Goal: Transaction & Acquisition: Purchase product/service

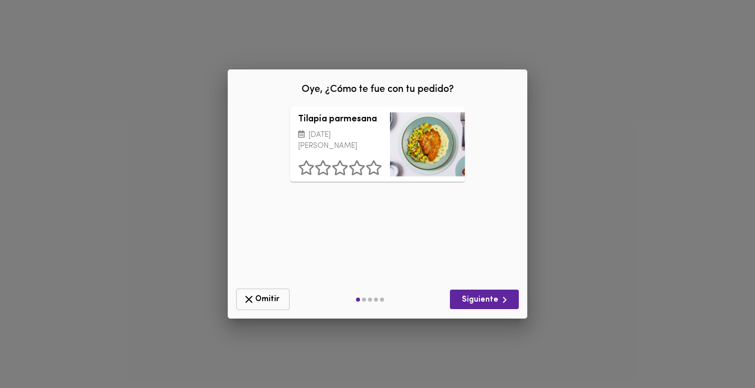
click at [256, 296] on span "Omitir" at bounding box center [263, 299] width 40 height 12
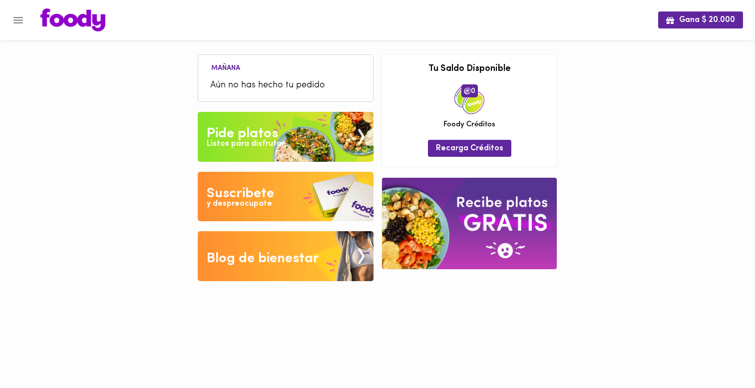
click at [235, 127] on div "Pide platos" at bounding box center [242, 134] width 71 height 20
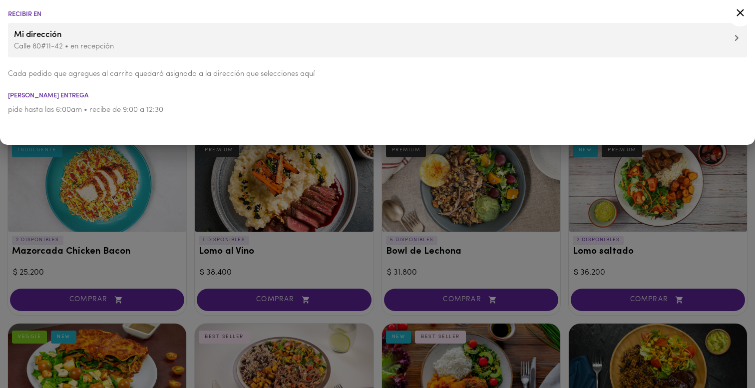
click at [164, 162] on div at bounding box center [377, 194] width 755 height 388
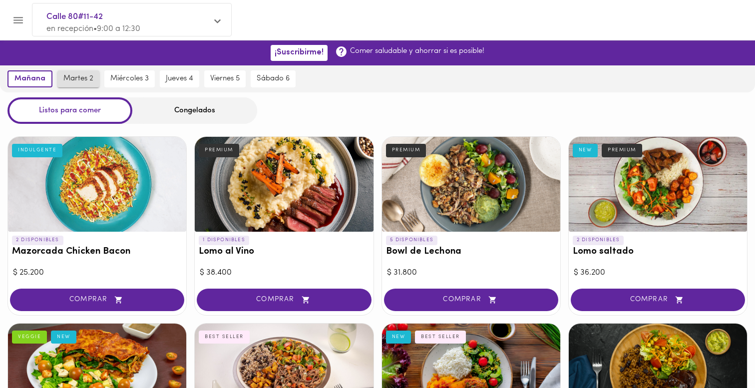
click at [88, 79] on span "martes 2" at bounding box center [78, 78] width 30 height 9
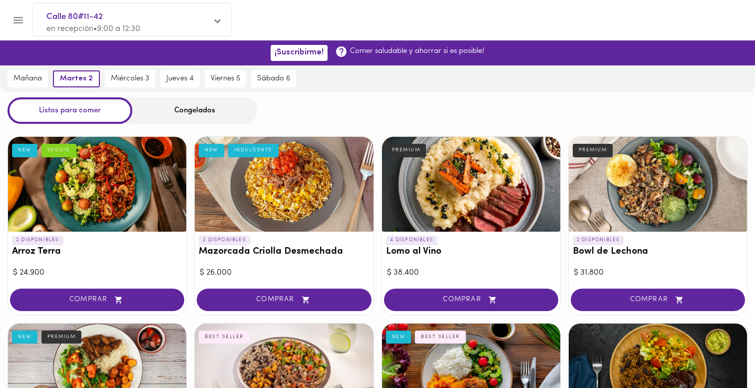
click at [170, 110] on div "Congelados" at bounding box center [194, 110] width 125 height 26
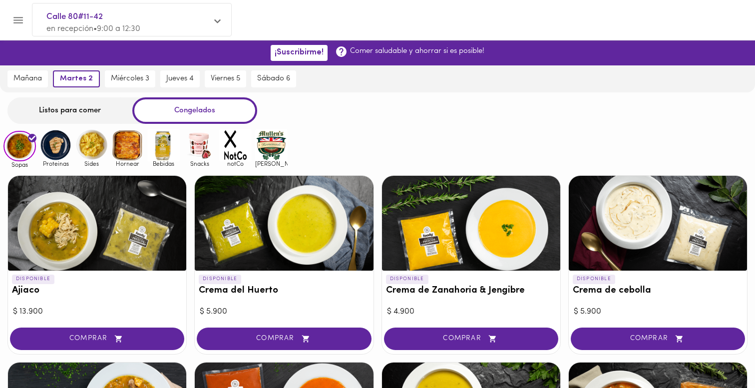
click at [96, 111] on div "Listos para comer" at bounding box center [69, 110] width 125 height 26
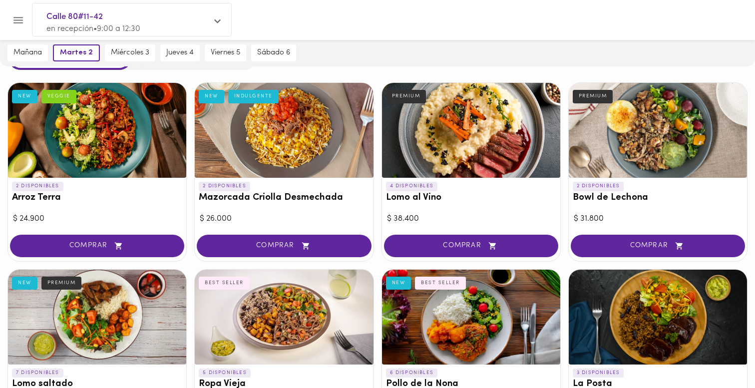
scroll to position [72, 0]
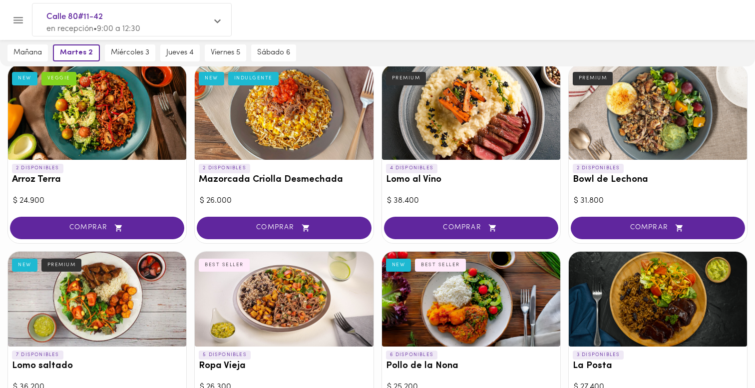
click at [443, 134] on div at bounding box center [471, 112] width 178 height 95
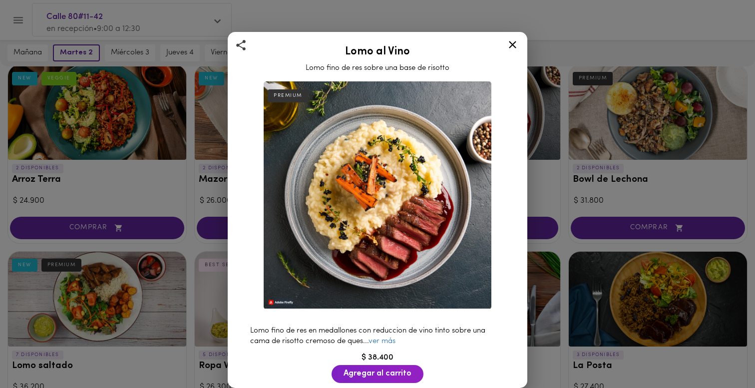
click at [511, 45] on icon at bounding box center [512, 44] width 7 height 7
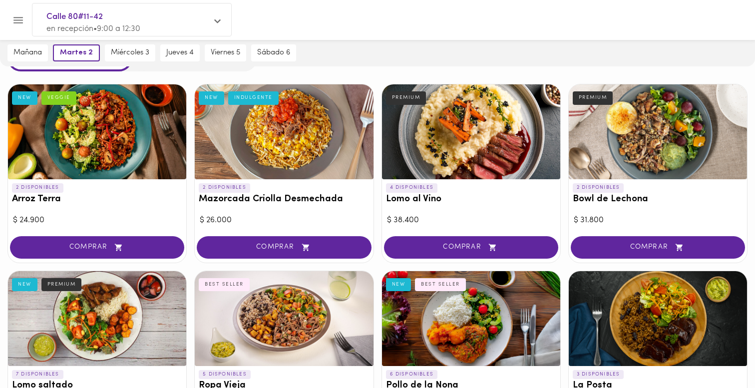
scroll to position [26, 0]
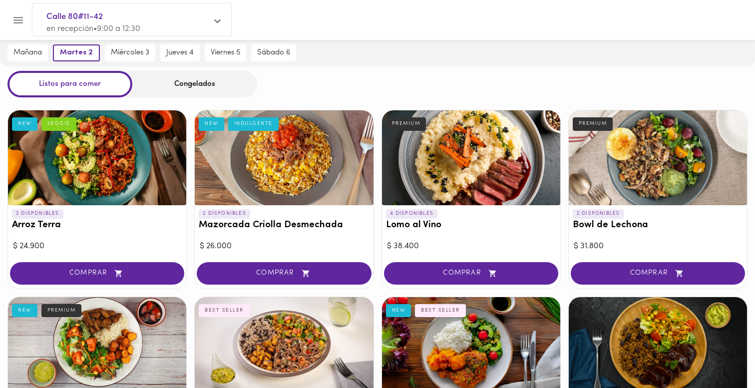
click at [124, 169] on div at bounding box center [97, 157] width 178 height 95
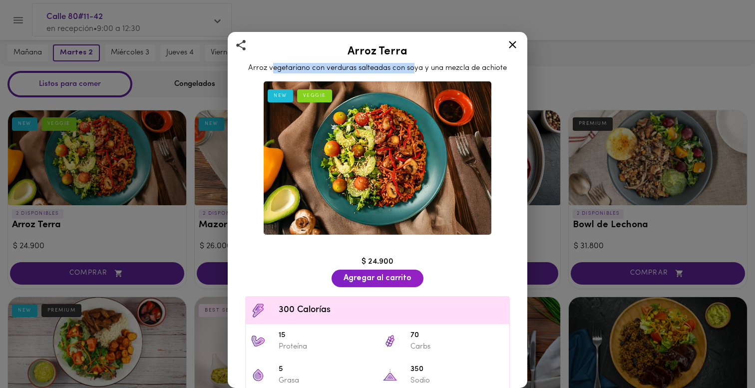
drag, startPoint x: 272, startPoint y: 68, endPoint x: 415, endPoint y: 65, distance: 142.9
click at [415, 65] on span "Arroz vegetariano con verduras salteadas con soya y una mezcla de achiote" at bounding box center [377, 67] width 259 height 7
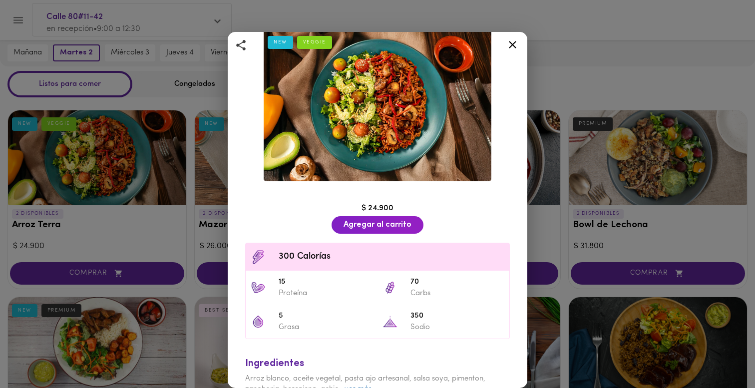
scroll to position [74, 0]
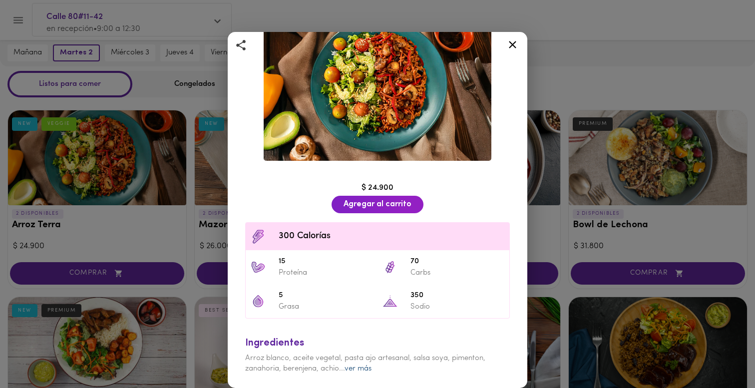
click at [356, 366] on link "ver más" at bounding box center [358, 368] width 27 height 7
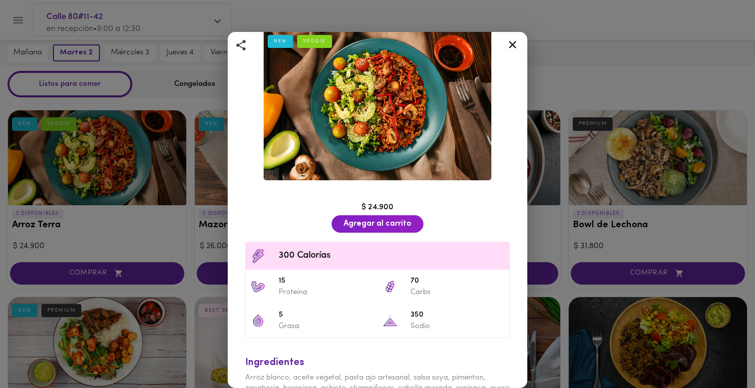
scroll to position [32, 0]
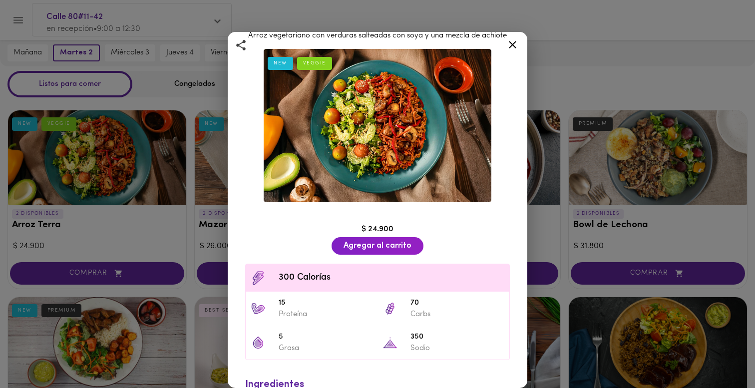
click at [512, 46] on icon at bounding box center [513, 44] width 12 height 12
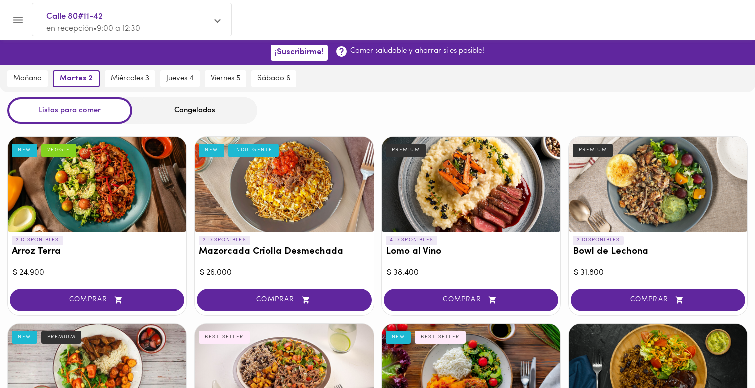
click at [181, 111] on div "Congelados" at bounding box center [194, 110] width 125 height 26
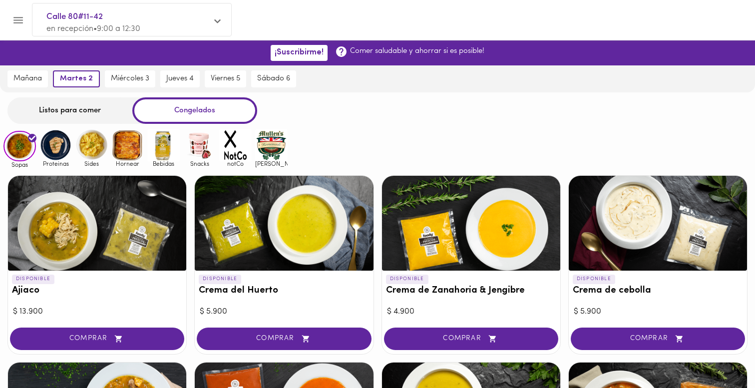
click at [158, 154] on img at bounding box center [163, 145] width 32 height 32
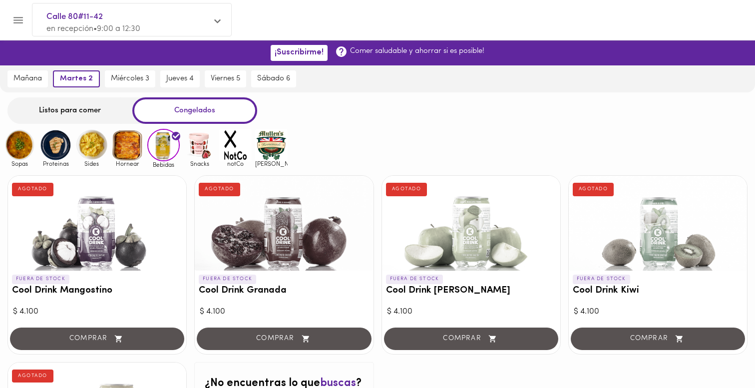
click at [195, 156] on img at bounding box center [199, 145] width 32 height 32
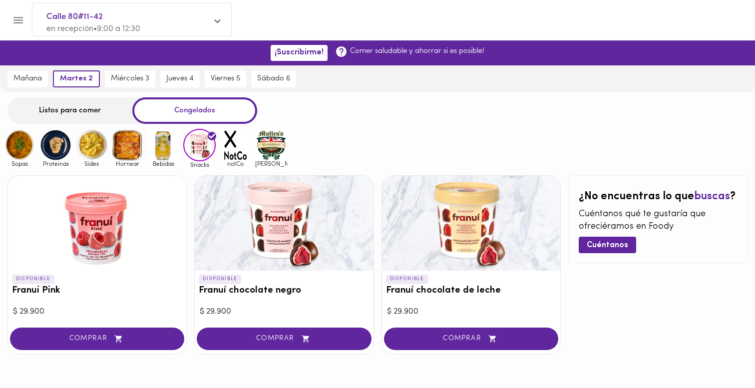
click at [221, 145] on img at bounding box center [235, 145] width 32 height 32
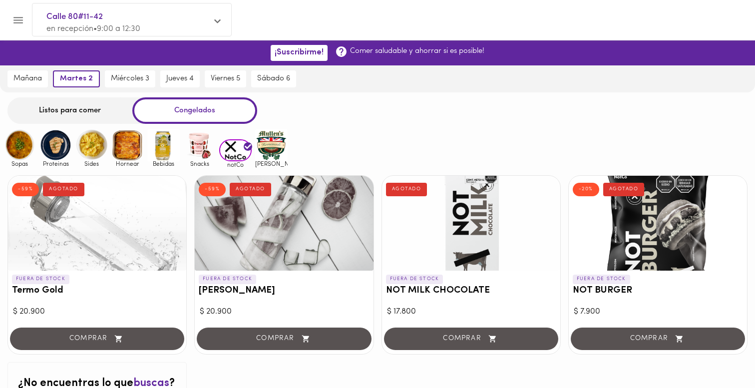
click at [278, 148] on img at bounding box center [271, 145] width 32 height 32
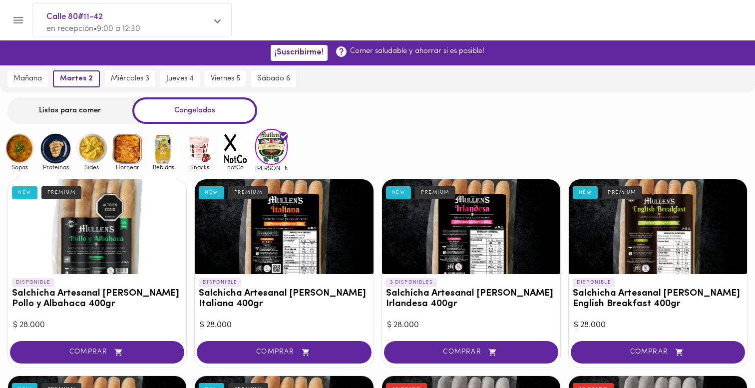
click at [232, 153] on img at bounding box center [235, 148] width 32 height 32
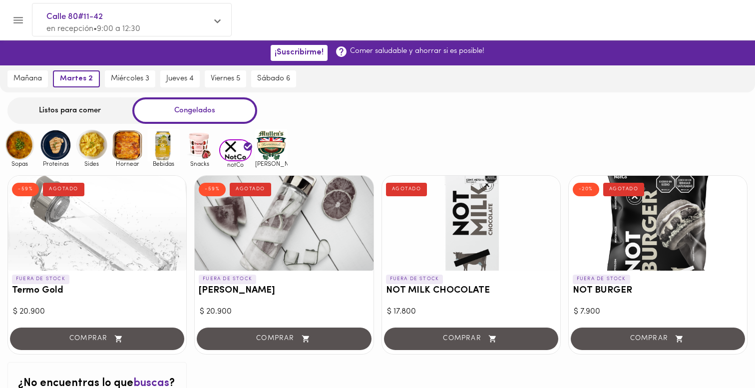
click at [134, 155] on img at bounding box center [127, 145] width 32 height 32
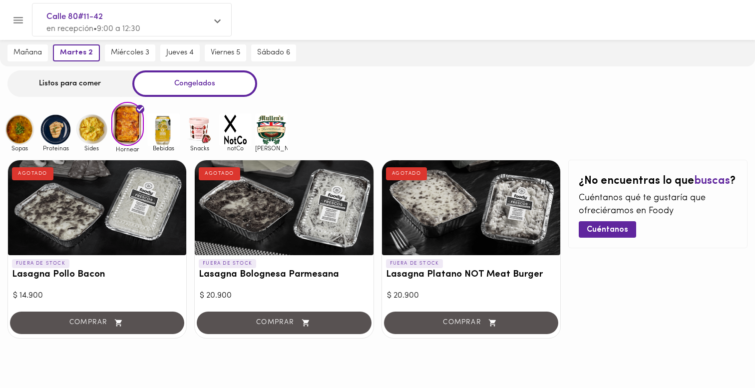
scroll to position [32, 0]
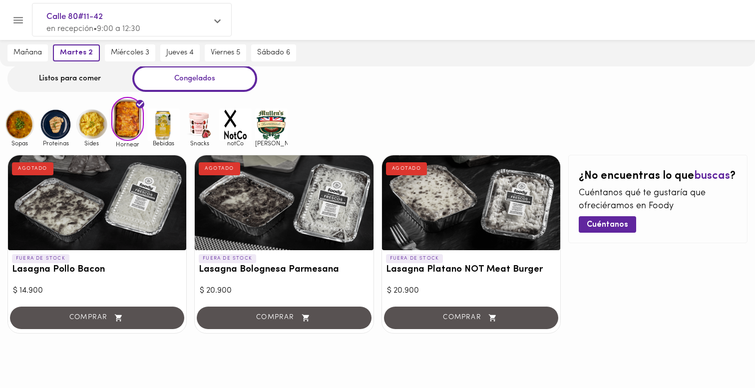
click at [91, 136] on img at bounding box center [91, 124] width 32 height 32
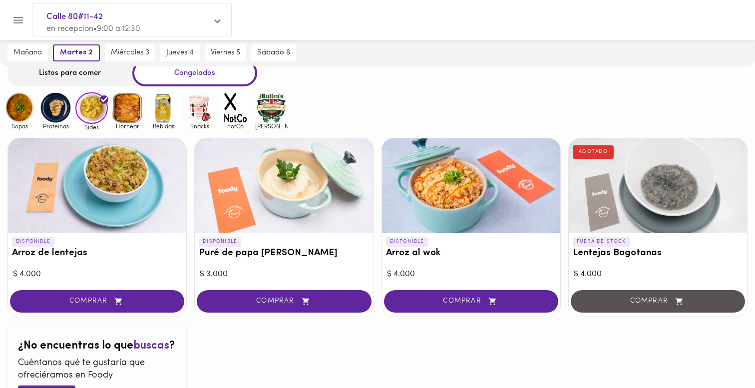
scroll to position [43, 0]
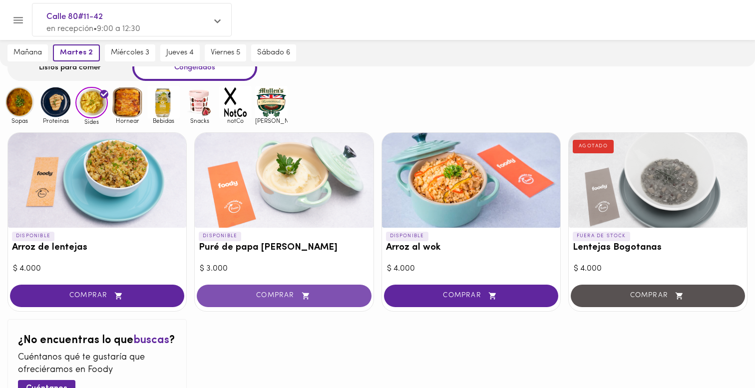
click at [246, 299] on span "COMPRAR" at bounding box center [283, 296] width 149 height 8
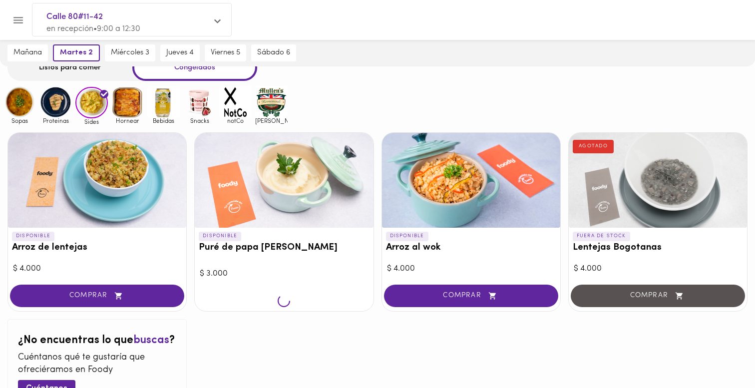
scroll to position [43, 0]
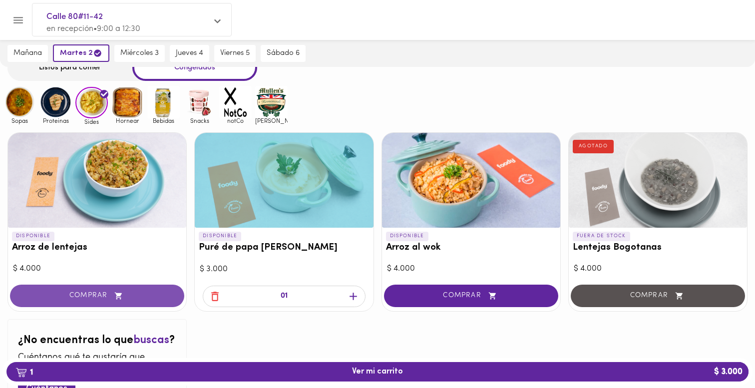
click at [92, 302] on button "COMPRAR" at bounding box center [97, 296] width 174 height 22
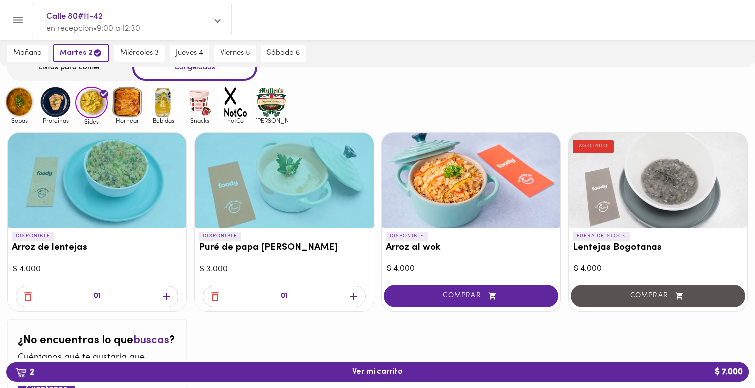
click at [44, 110] on img at bounding box center [55, 102] width 32 height 32
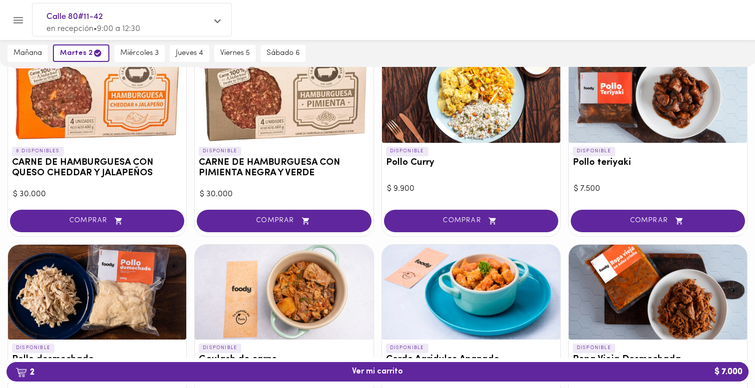
scroll to position [120, 0]
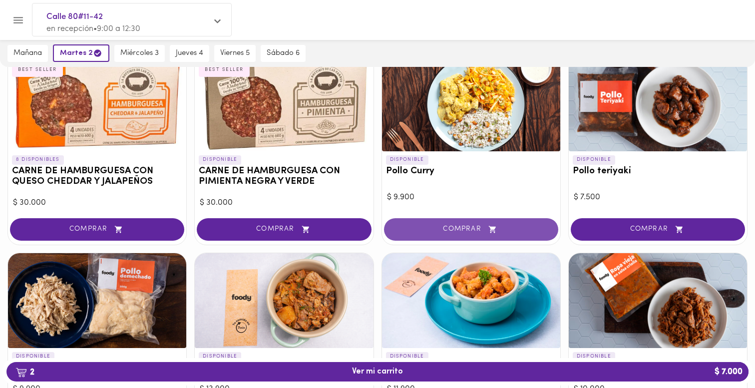
click at [512, 222] on button "COMPRAR" at bounding box center [471, 229] width 174 height 22
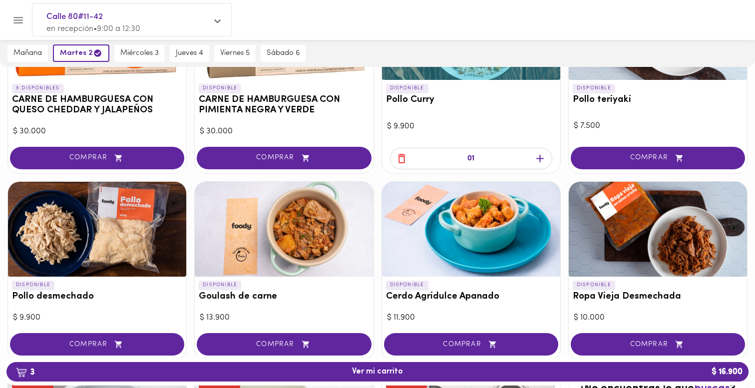
scroll to position [192, 0]
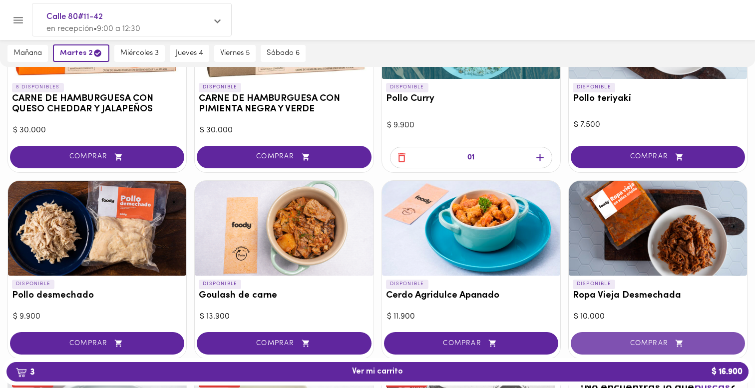
click at [613, 337] on button "COMPRAR" at bounding box center [658, 343] width 174 height 22
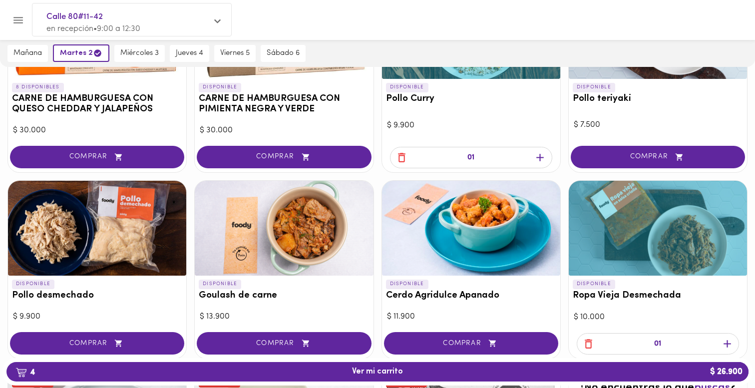
scroll to position [0, 0]
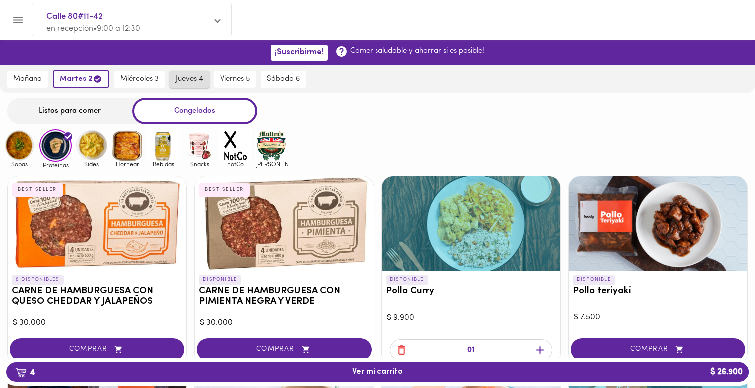
click at [171, 79] on button "jueves 4" at bounding box center [189, 79] width 39 height 17
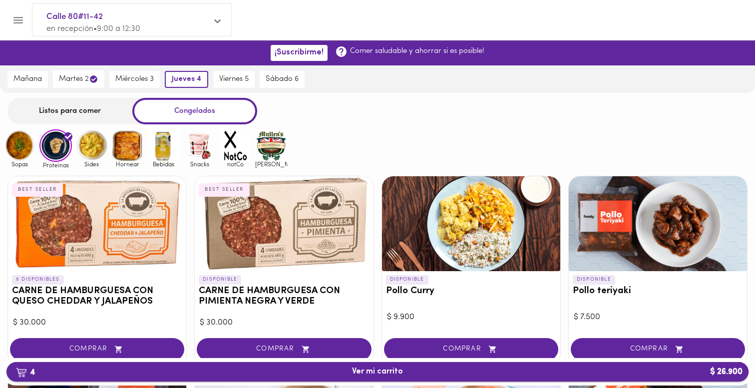
click at [415, 376] on span "4 Ver mi carrito $ 26.900" at bounding box center [377, 371] width 726 height 9
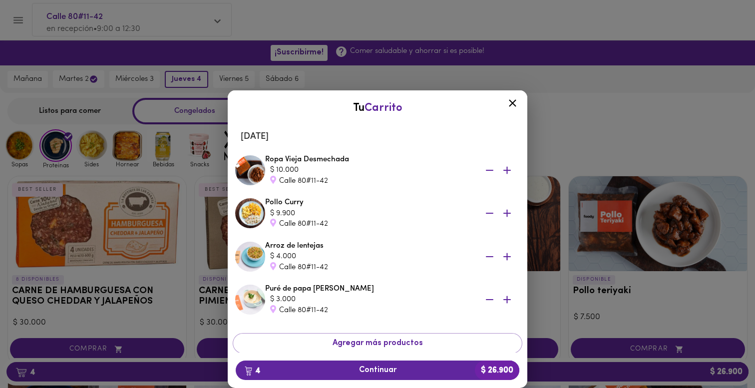
click at [318, 78] on div "Tu Carrito [DATE] Ropa Vieja Desmechada $ 10.000 Calle 80#11-42 Pollo Curry $ 9…" at bounding box center [377, 223] width 755 height 330
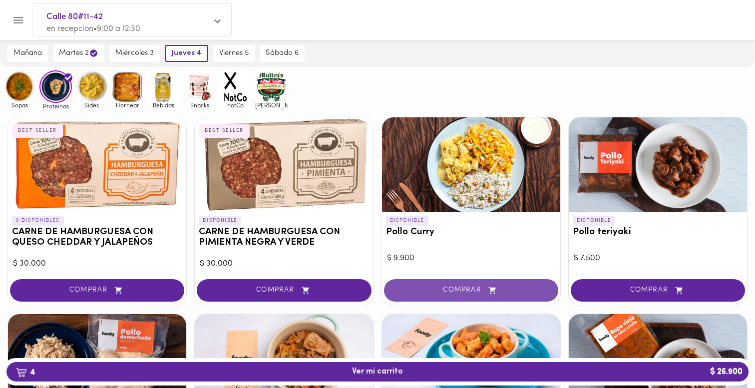
scroll to position [66, 0]
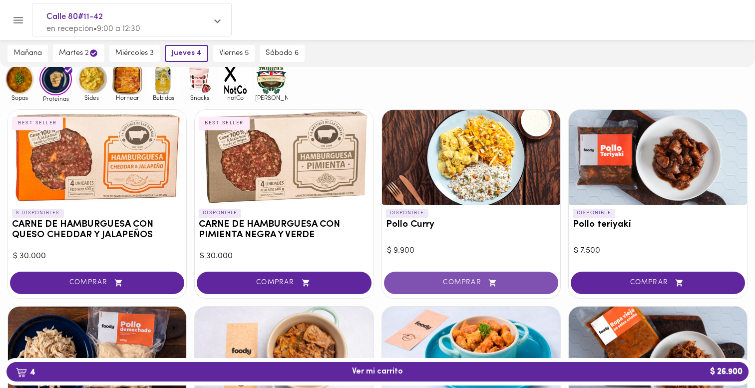
click at [518, 278] on button "COMPRAR" at bounding box center [471, 283] width 174 height 22
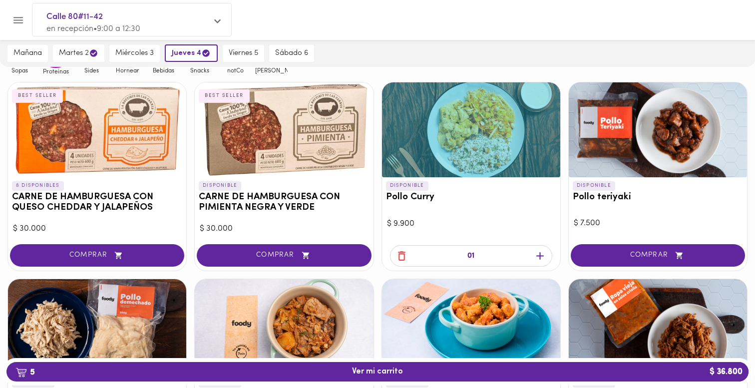
scroll to position [147, 0]
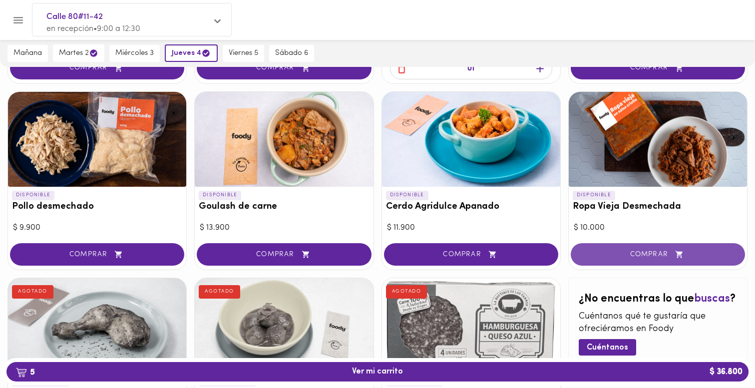
click at [597, 262] on button "COMPRAR" at bounding box center [658, 254] width 174 height 22
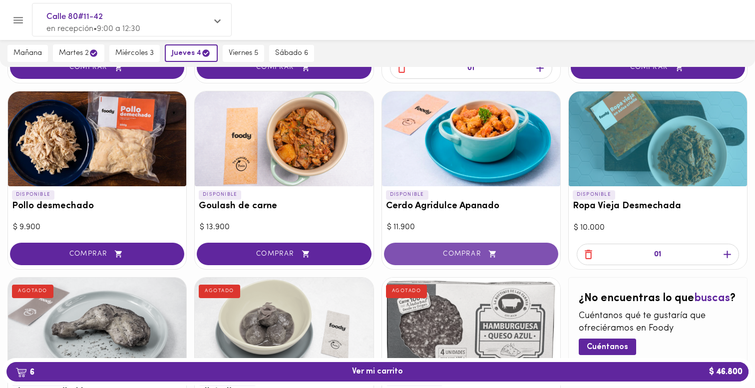
scroll to position [0, 0]
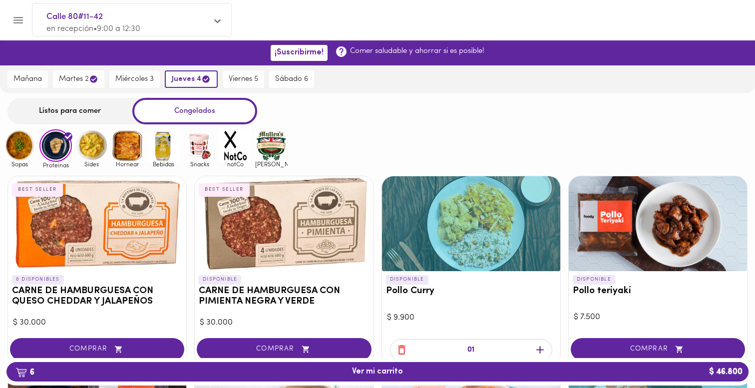
click at [126, 151] on img at bounding box center [127, 145] width 32 height 32
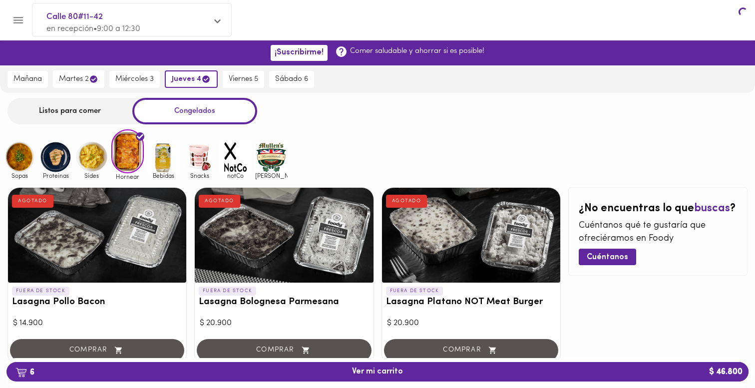
click at [92, 146] on img at bounding box center [91, 157] width 32 height 32
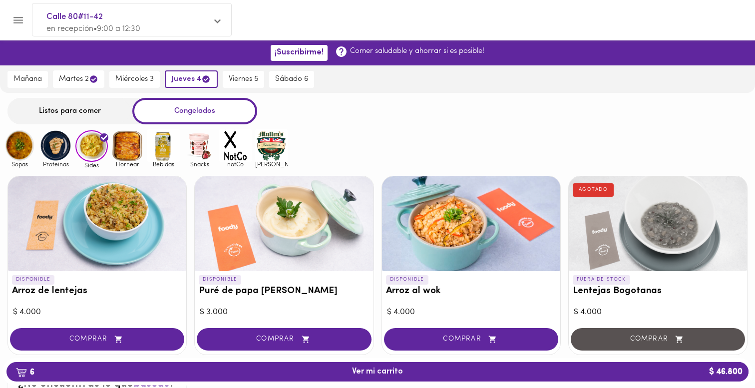
scroll to position [16, 0]
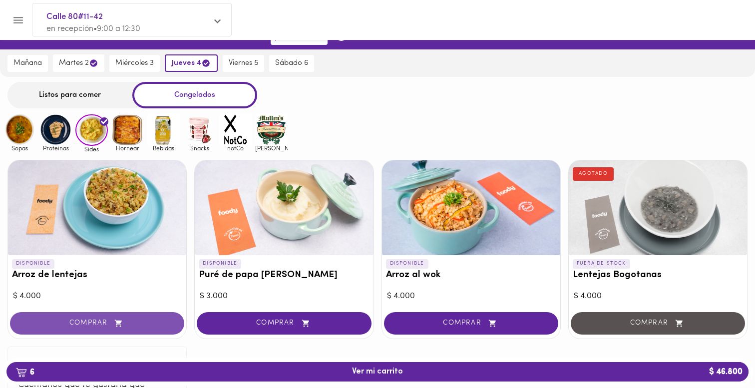
click at [155, 313] on button "COMPRAR" at bounding box center [97, 323] width 174 height 22
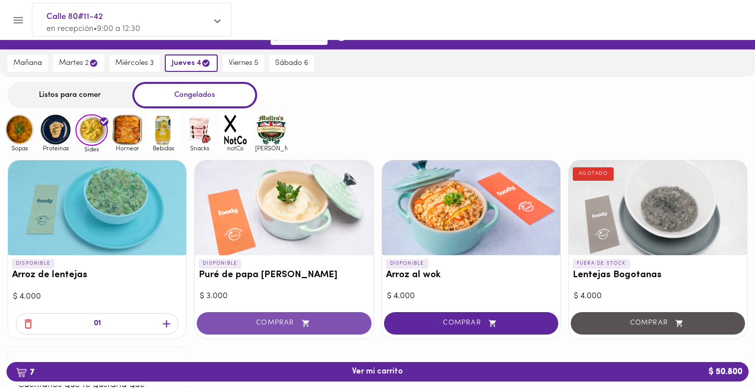
click at [233, 323] on span "COMPRAR" at bounding box center [283, 323] width 149 height 8
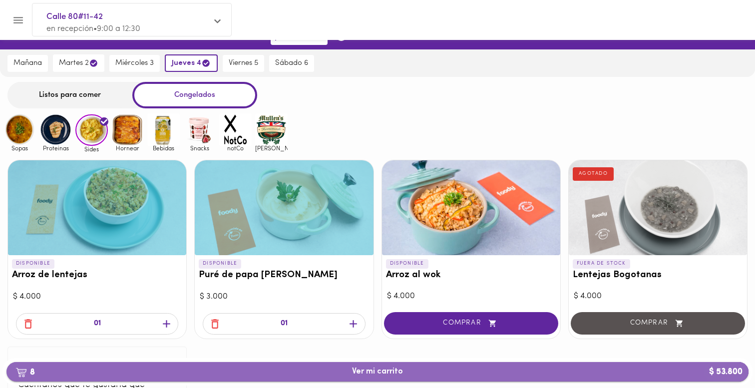
click at [302, 364] on button "8 Ver mi carrito $ 53.800" at bounding box center [377, 371] width 742 height 19
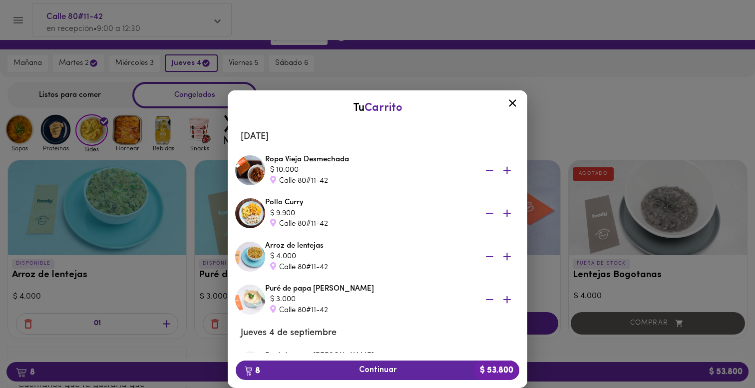
click at [487, 169] on icon "button" at bounding box center [490, 170] width 12 height 12
click at [491, 170] on icon "button" at bounding box center [489, 170] width 7 height 1
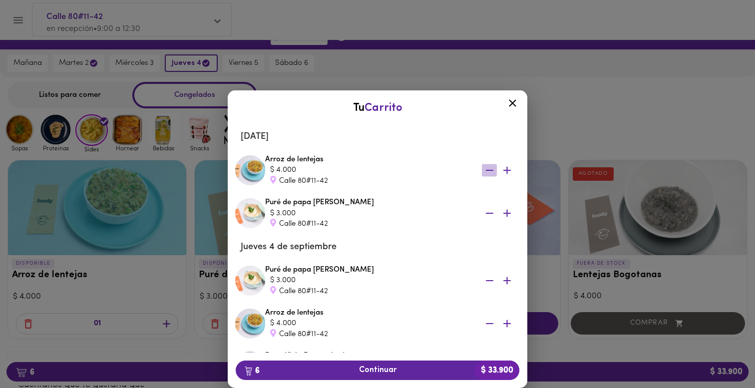
click at [491, 170] on icon "button" at bounding box center [489, 170] width 7 height 1
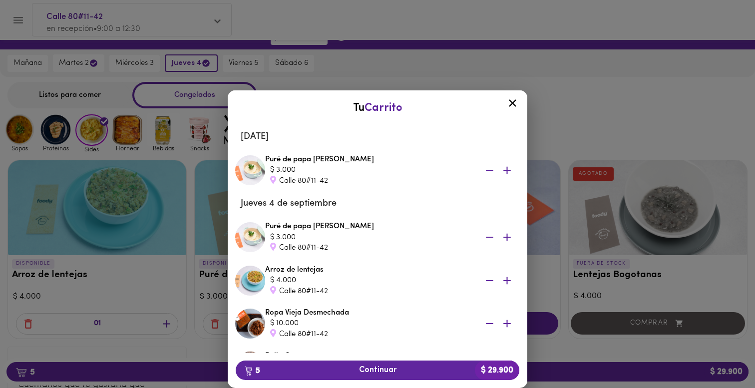
click at [491, 170] on icon "button" at bounding box center [489, 170] width 7 height 1
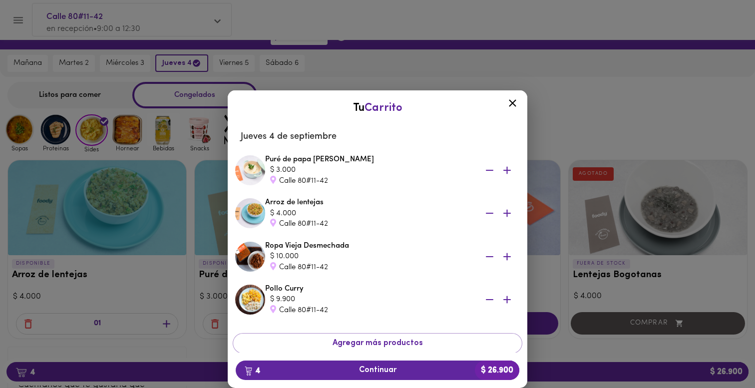
click at [562, 120] on div "Tu Carrito [DATE] Puré de papa blanca $ 3.000 Calle 80#11-42 Arroz de lentejas …" at bounding box center [377, 223] width 755 height 330
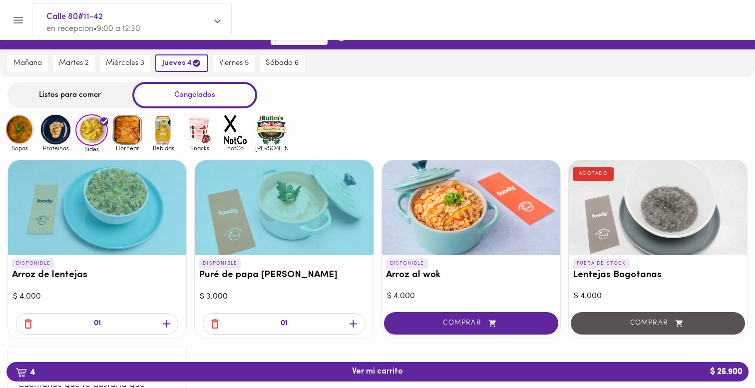
click at [81, 75] on div "martes 2" at bounding box center [73, 63] width 47 height 27
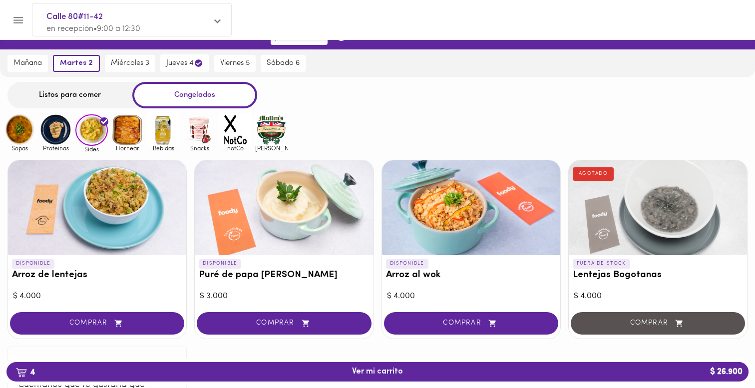
click at [25, 132] on img at bounding box center [19, 129] width 32 height 32
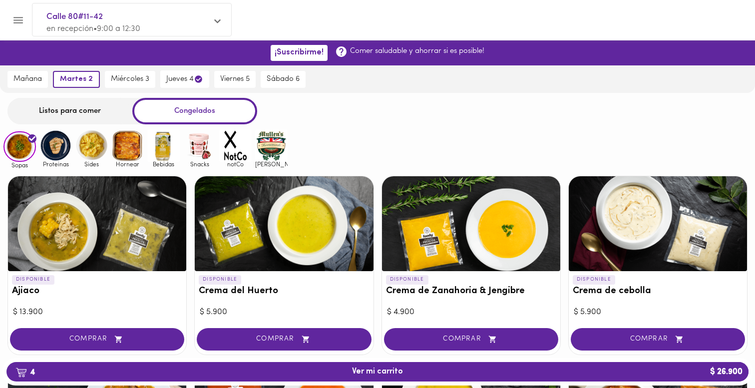
click at [60, 116] on div "Listos para comer" at bounding box center [69, 111] width 125 height 26
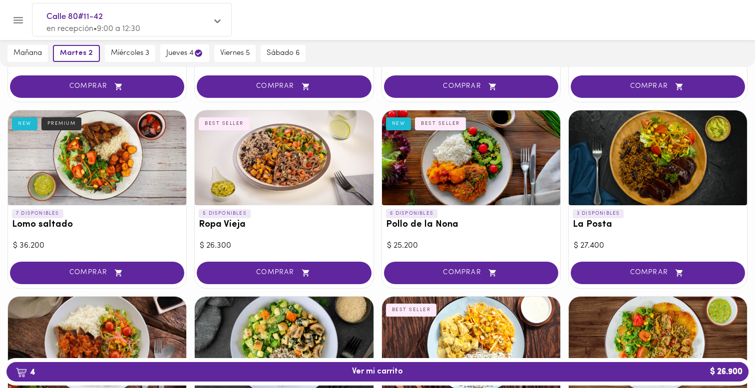
scroll to position [216, 0]
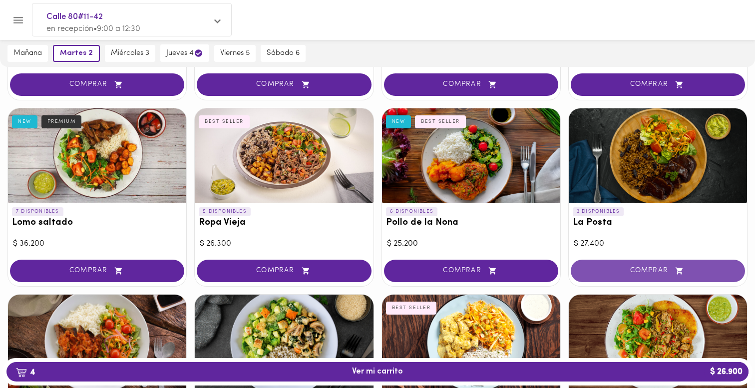
click at [649, 270] on span "COMPRAR" at bounding box center [657, 271] width 149 height 8
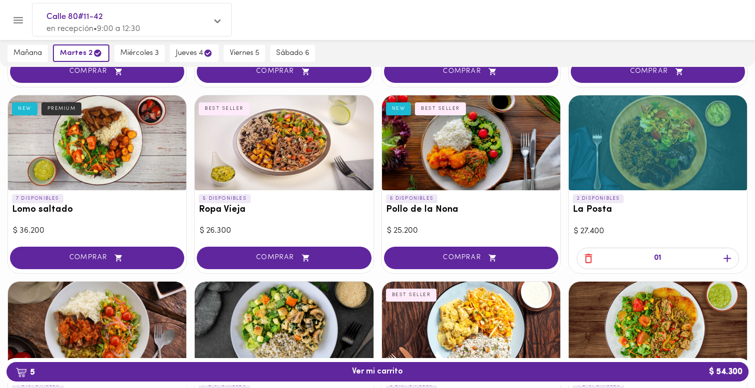
scroll to position [231, 0]
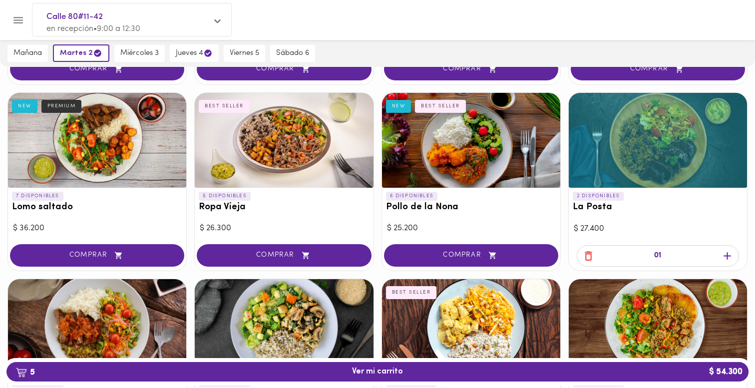
click at [625, 192] on div "2 DISPONIBLES La Posta" at bounding box center [658, 204] width 178 height 33
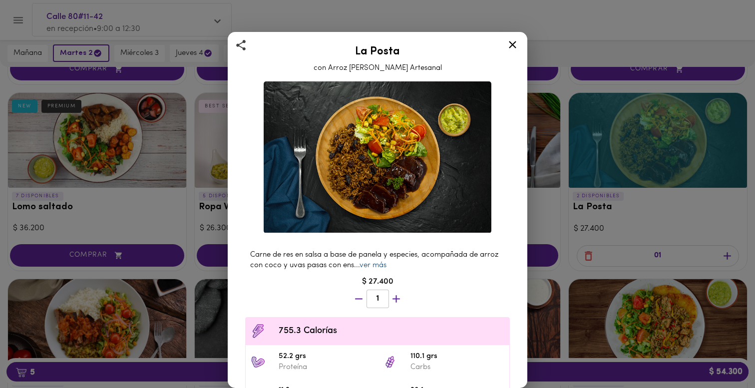
click at [377, 264] on link "ver más" at bounding box center [373, 265] width 27 height 7
drag, startPoint x: 256, startPoint y: 253, endPoint x: 416, endPoint y: 254, distance: 159.4
click at [416, 254] on span "Carne de res en salsa a base de panela y especies, acompañada de arroz con coco…" at bounding box center [374, 260] width 248 height 18
drag, startPoint x: 450, startPoint y: 253, endPoint x: 328, endPoint y: 263, distance: 122.3
click at [328, 263] on span "Carne de res en salsa a base de panela y especies, acompañada de arroz con coco…" at bounding box center [374, 260] width 248 height 18
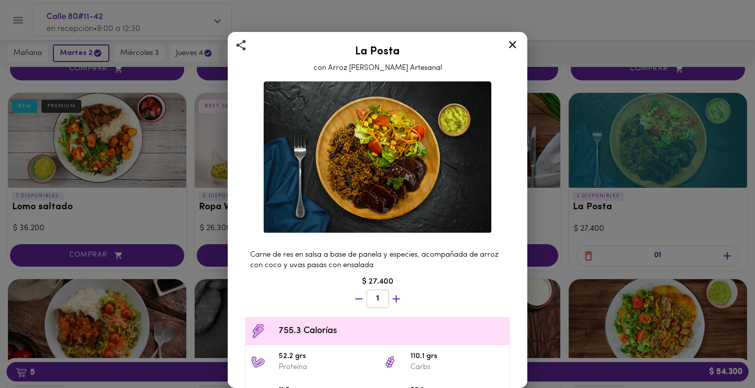
click at [512, 43] on icon at bounding box center [513, 44] width 12 height 12
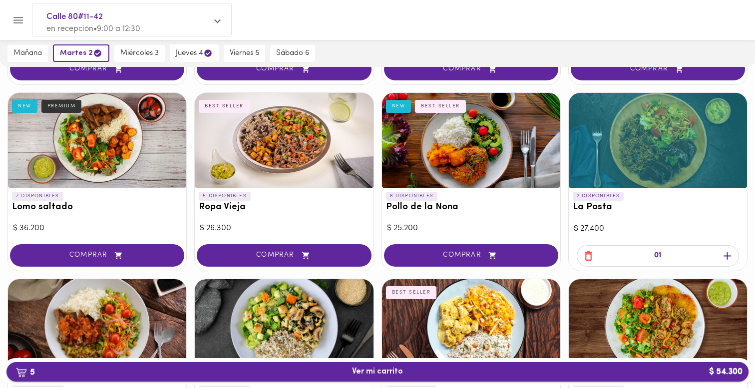
click at [465, 369] on span "5 Ver mi carrito $ 54.300" at bounding box center [377, 371] width 726 height 9
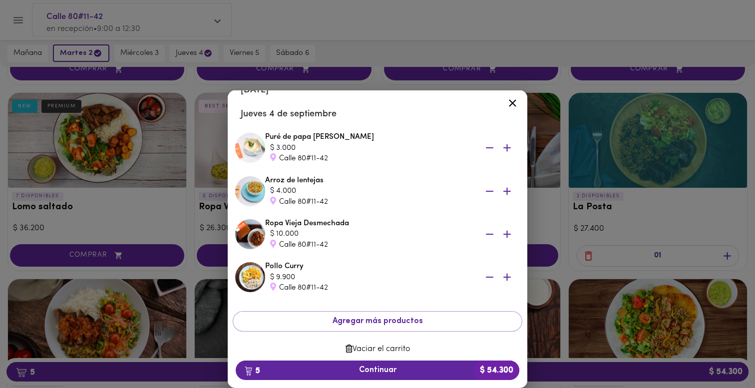
scroll to position [91, 0]
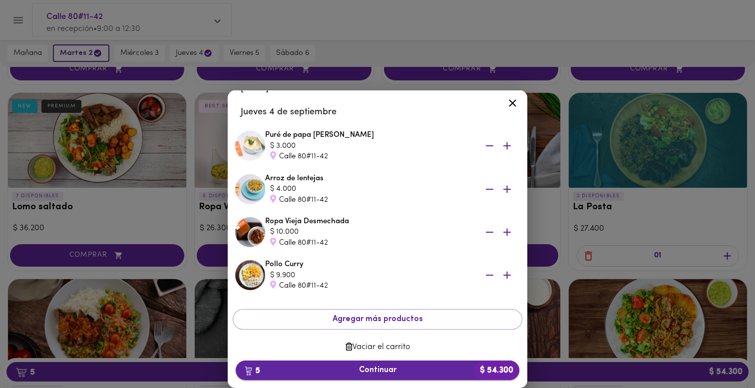
click at [435, 366] on span "5 Continuar $ 54.300" at bounding box center [378, 370] width 268 height 9
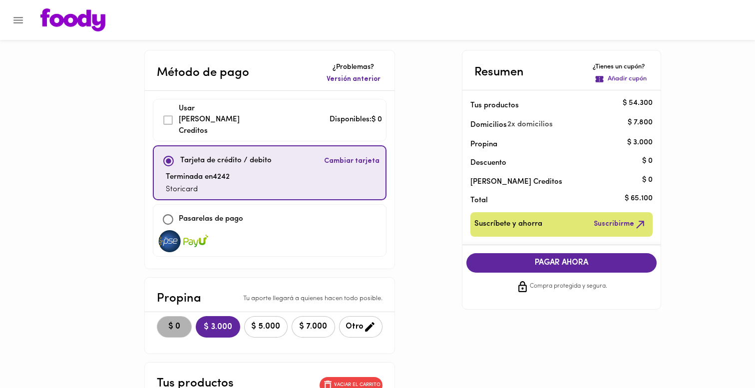
click at [157, 319] on button "$ 0" at bounding box center [174, 326] width 35 height 21
drag, startPoint x: 654, startPoint y: 123, endPoint x: 634, endPoint y: 123, distance: 20.0
click at [635, 123] on li "Domicilios 2 x domicilios $ 7.800" at bounding box center [562, 123] width 199 height 20
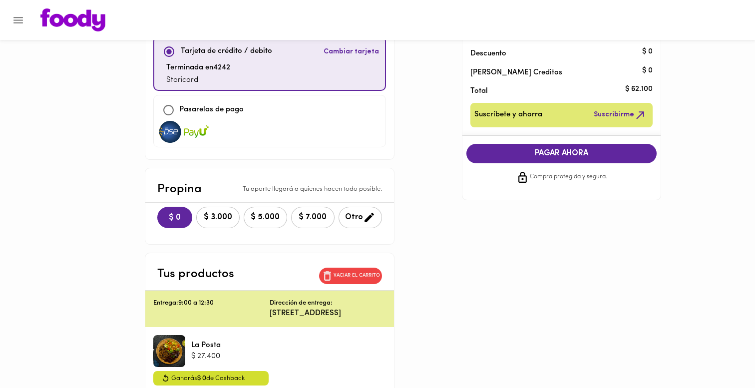
scroll to position [123, 0]
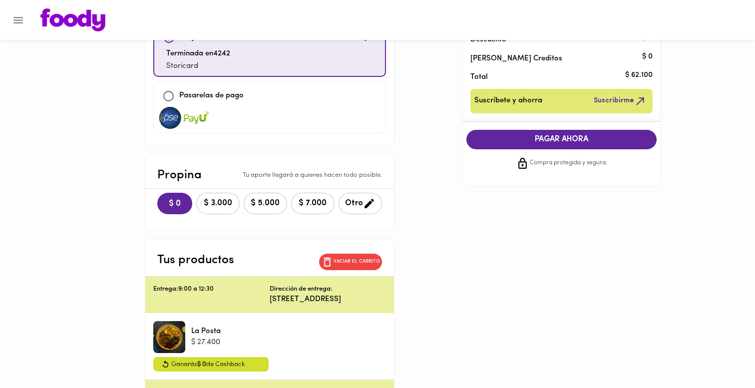
click at [566, 150] on div "PAGAR AHORA Compra protegida y segura." at bounding box center [562, 150] width 207 height 56
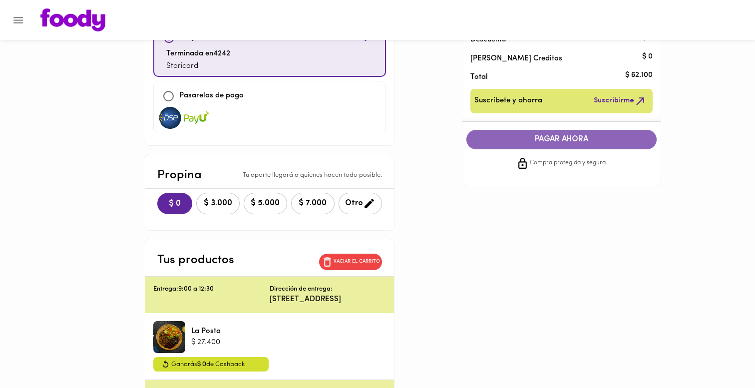
click at [561, 138] on span "PAGAR AHORA" at bounding box center [562, 139] width 171 height 9
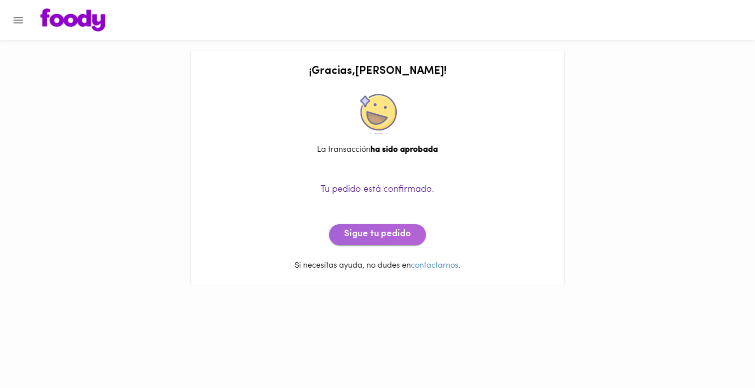
click at [380, 239] on span "Sigue tu pedido" at bounding box center [377, 234] width 67 height 11
